Goal: Obtain resource: Obtain resource

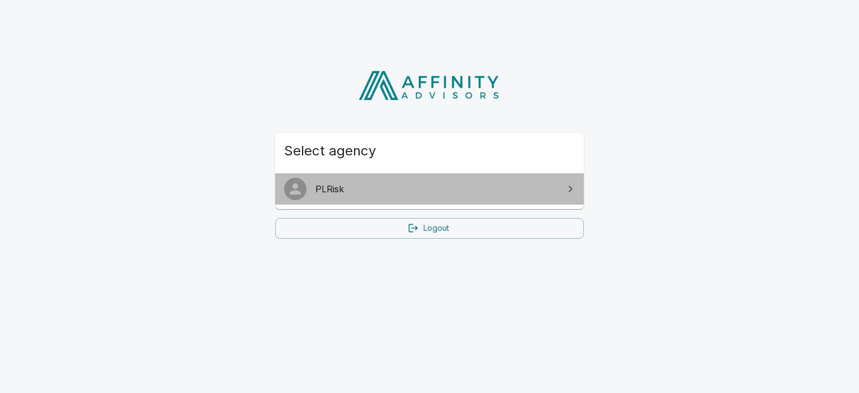
click at [414, 191] on span "PLRisk" at bounding box center [436, 188] width 242 height 13
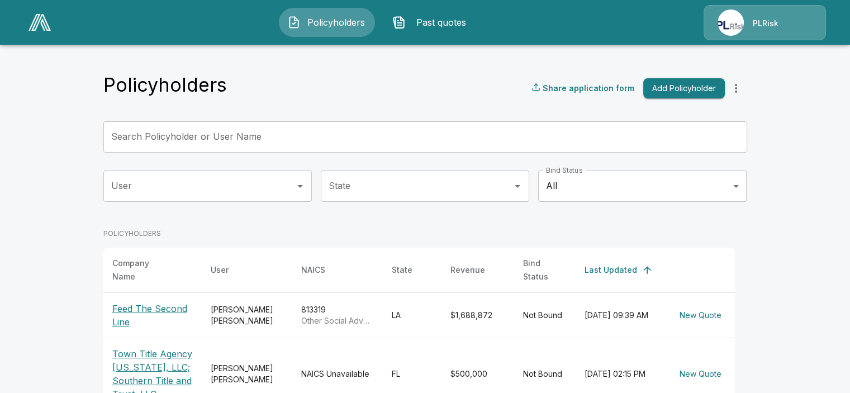
click at [180, 302] on p "Feed The Second Line" at bounding box center [152, 315] width 81 height 27
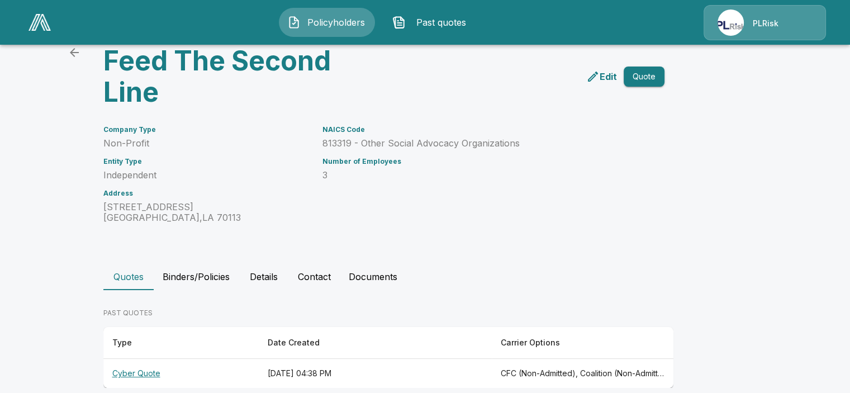
scroll to position [65, 0]
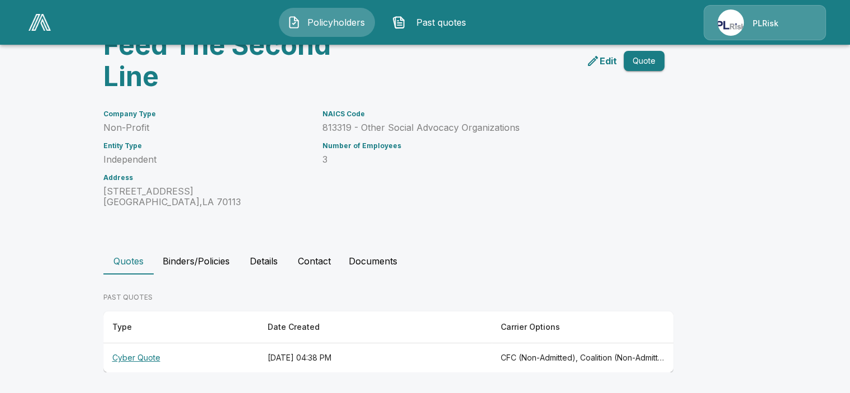
click at [482, 297] on p "PAST QUOTES" at bounding box center [388, 297] width 570 height 10
click at [269, 261] on button "Details" at bounding box center [264, 261] width 50 height 27
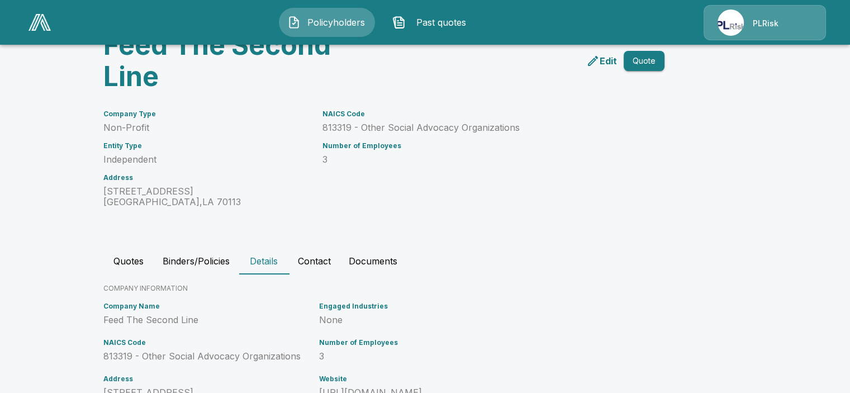
drag, startPoint x: 846, startPoint y: 191, endPoint x: 839, endPoint y: 266, distance: 75.9
click at [839, 266] on main "Policyholders / Feed The Second Line Feed The Second Line Edit Quote Company Ty…" at bounding box center [425, 262] width 850 height 654
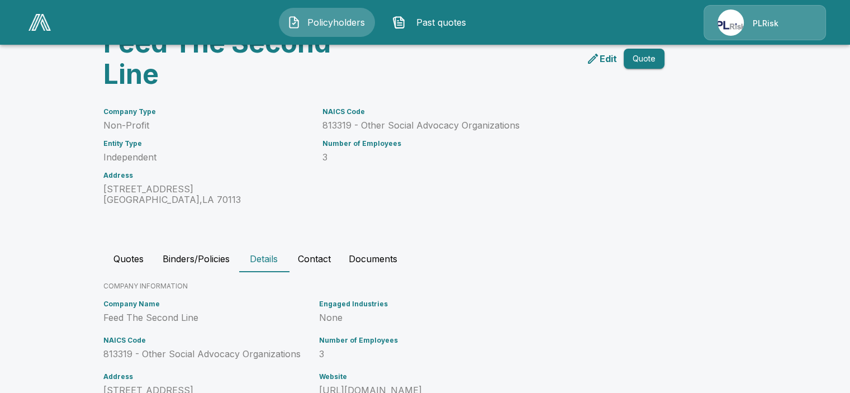
scroll to position [0, 0]
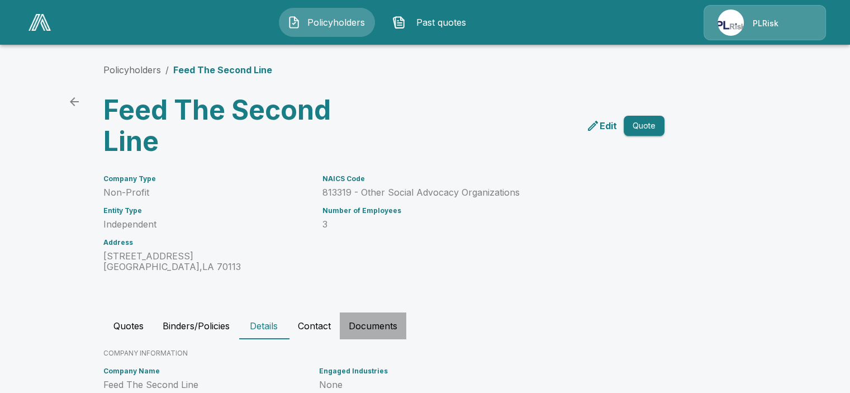
click at [385, 325] on button "Documents" at bounding box center [373, 326] width 67 height 27
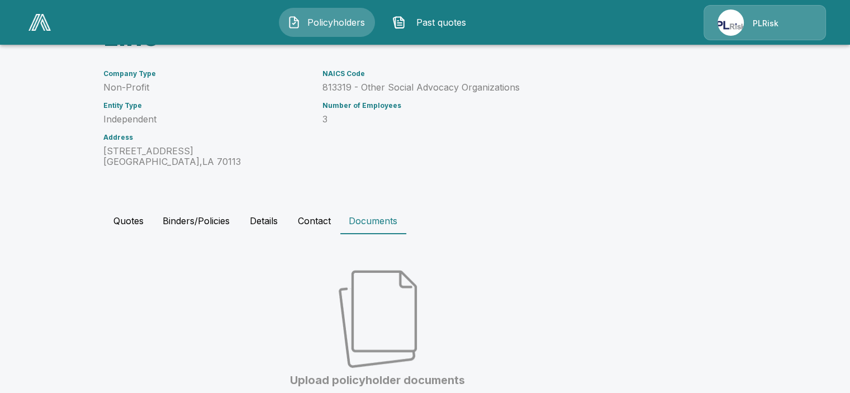
scroll to position [56, 0]
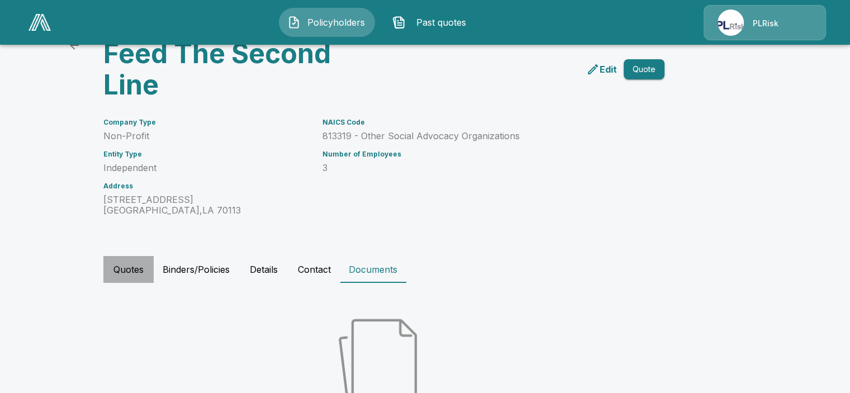
click at [120, 261] on button "Quotes" at bounding box center [128, 269] width 50 height 27
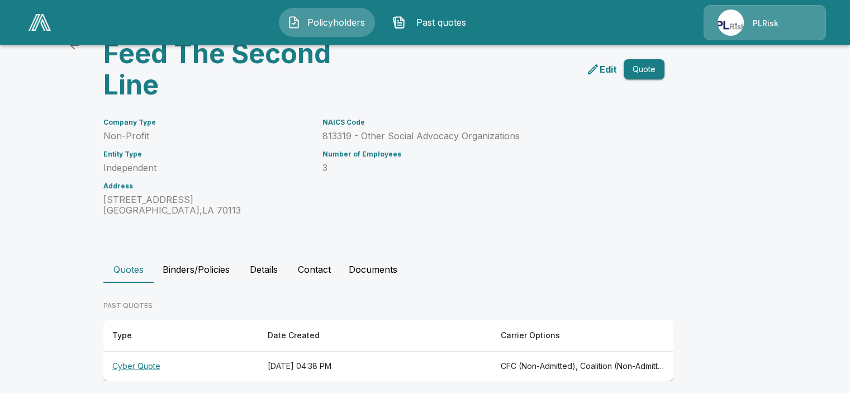
scroll to position [65, 0]
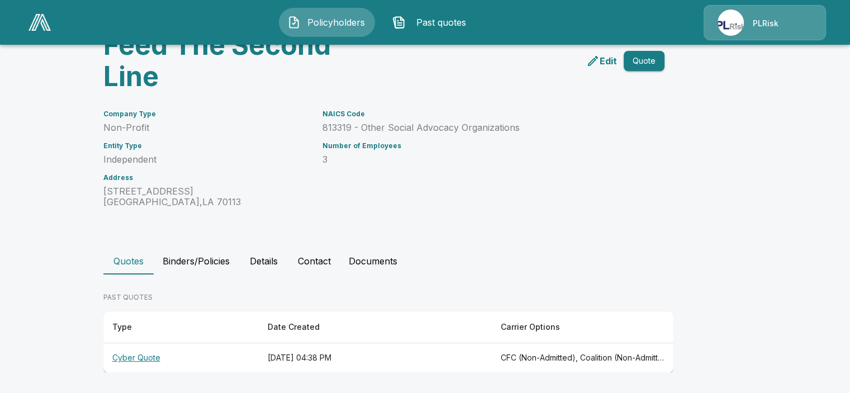
click at [127, 354] on th "Cyber Quote" at bounding box center [180, 358] width 155 height 30
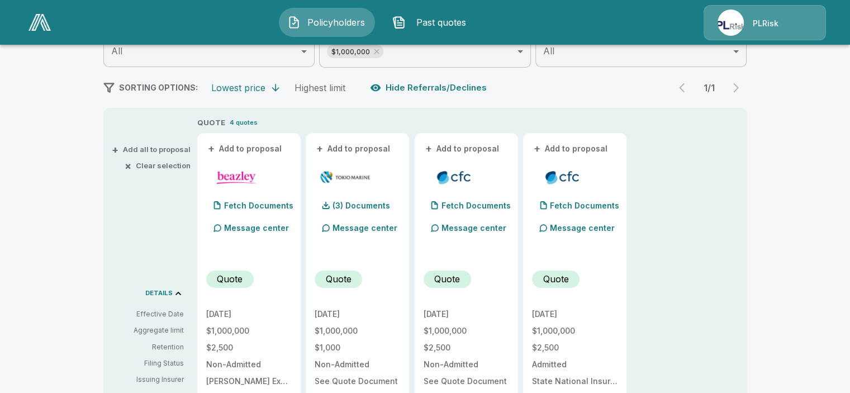
scroll to position [213, 0]
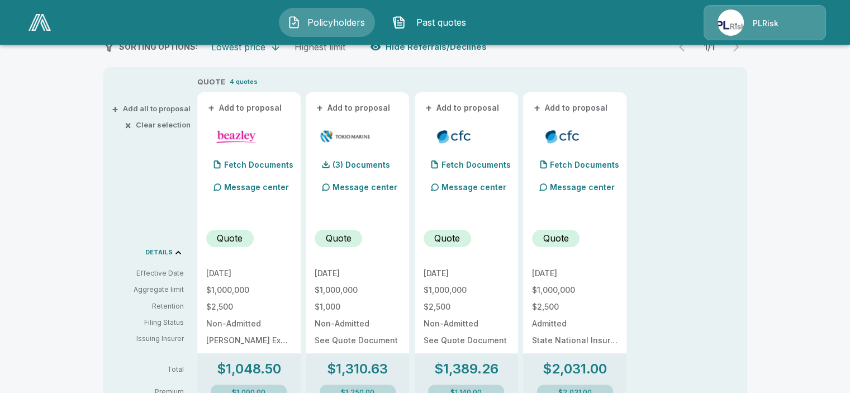
click at [364, 135] on img at bounding box center [345, 136] width 52 height 17
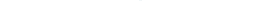
scroll to position [263, 0]
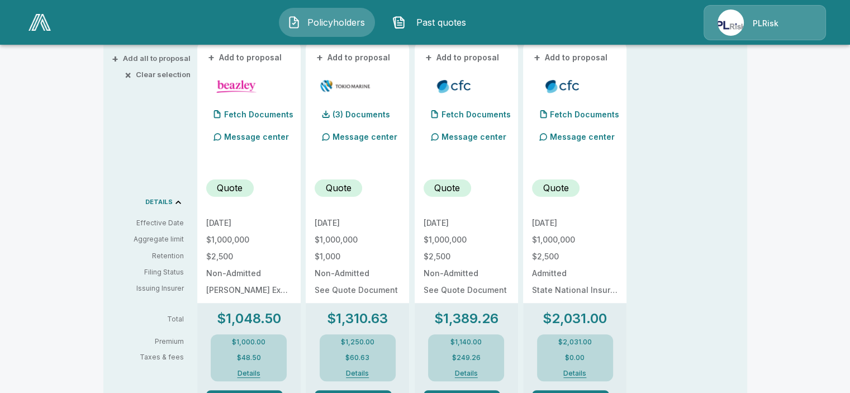
click at [341, 190] on p "Quote" at bounding box center [339, 187] width 26 height 13
click at [344, 183] on p "Quote" at bounding box center [339, 187] width 26 height 13
click at [340, 232] on div "[DATE] $1,000,000 $1,000 Non-Admitted See Quote Document" at bounding box center [358, 256] width 86 height 75
click at [471, 116] on p "Fetch Documents" at bounding box center [476, 115] width 69 height 8
click at [471, 116] on p "(2) Documents" at bounding box center [471, 115] width 58 height 8
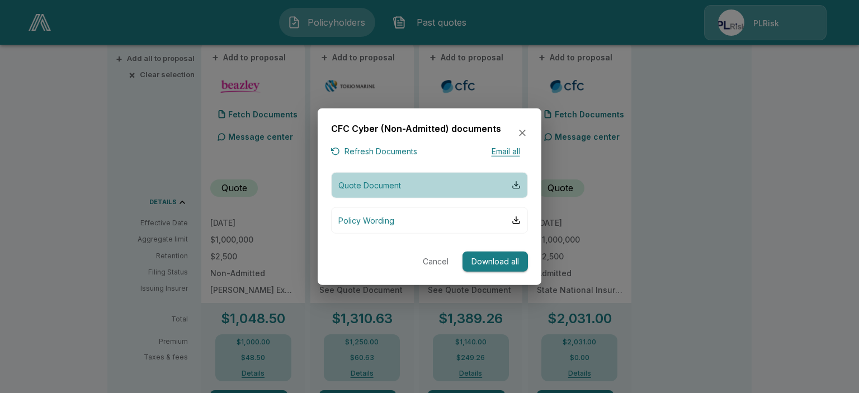
click at [362, 184] on p "Quote Document" at bounding box center [369, 185] width 63 height 12
